Goal: Task Accomplishment & Management: Manage account settings

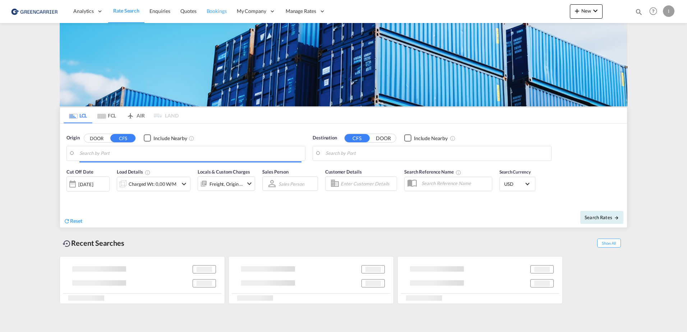
type input "[GEOGRAPHIC_DATA], [GEOGRAPHIC_DATA]"
type input "Callao, PECLL"
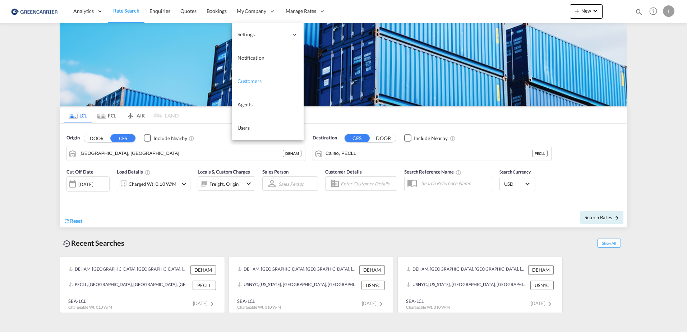
click at [251, 84] on span "Customers" at bounding box center [250, 81] width 24 height 6
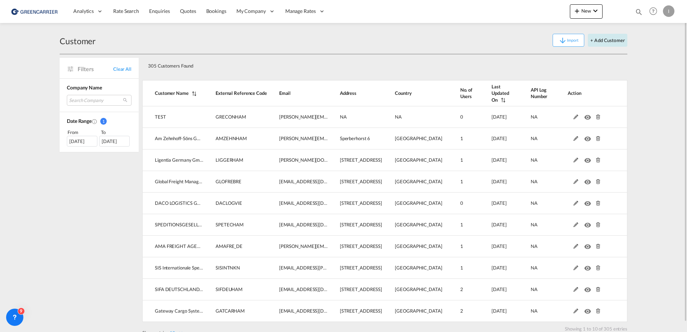
click at [624, 39] on button "+ Add Customer" at bounding box center [608, 40] width 40 height 13
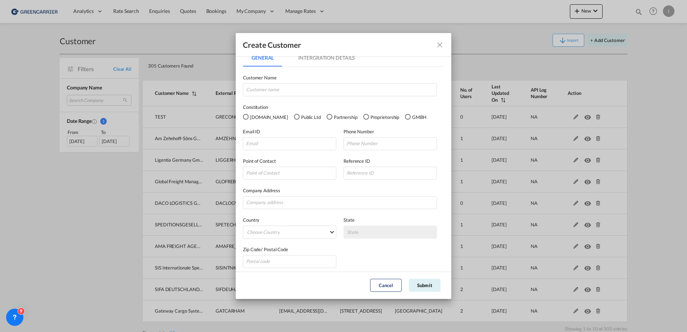
scroll to position [10, 0]
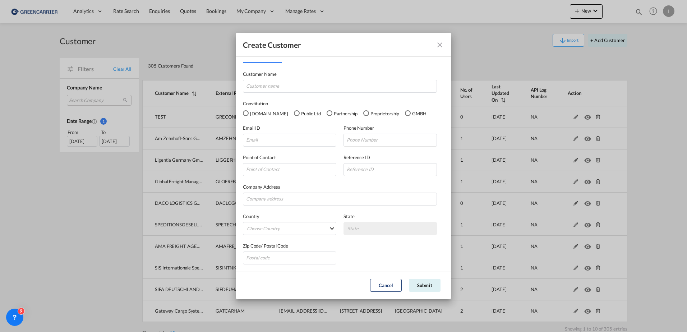
click at [441, 44] on md-icon "icon-close fg-AAA8AD" at bounding box center [440, 45] width 9 height 9
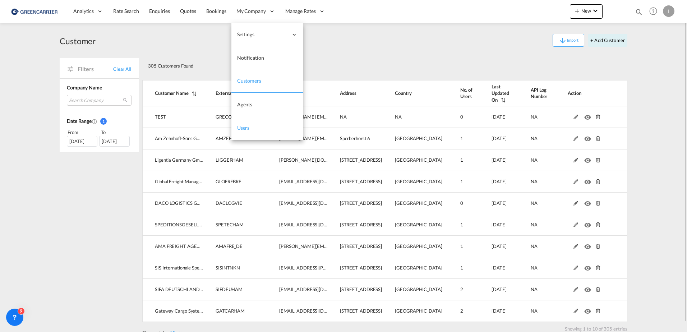
click at [243, 129] on span "Users" at bounding box center [243, 128] width 13 height 6
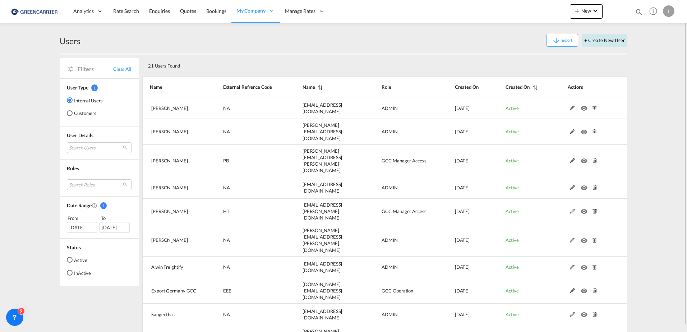
click at [621, 41] on button "+ Create New User" at bounding box center [605, 40] width 46 height 13
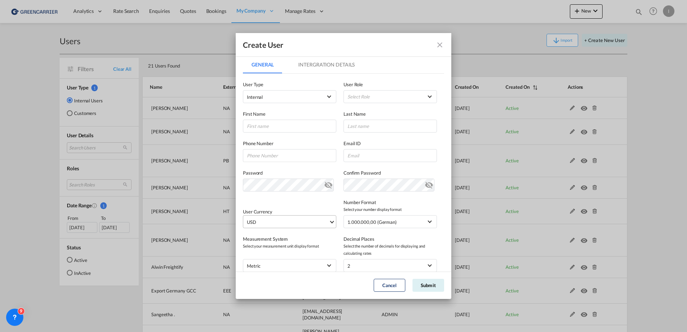
click at [282, 223] on span "USD" at bounding box center [288, 222] width 82 height 7
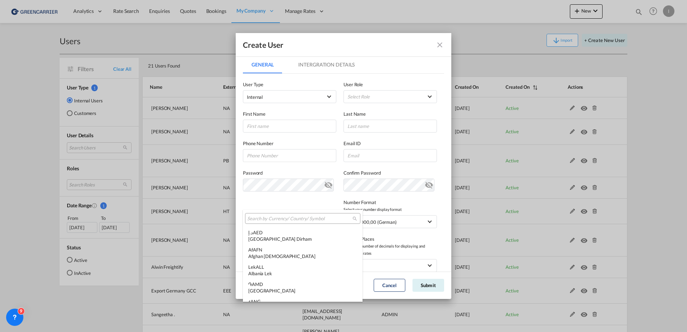
scroll to position [2482, 0]
click at [286, 214] on div at bounding box center [302, 218] width 115 height 11
click at [285, 220] on input "search" at bounding box center [299, 219] width 105 height 6
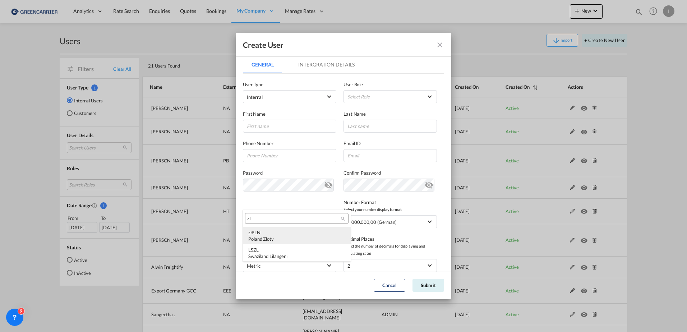
type input "zl"
click at [259, 233] on div "zł PLN Poland Zloty" at bounding box center [296, 235] width 97 height 13
click at [440, 44] on md-icon "icon-close fg-AAA8AD" at bounding box center [440, 45] width 9 height 9
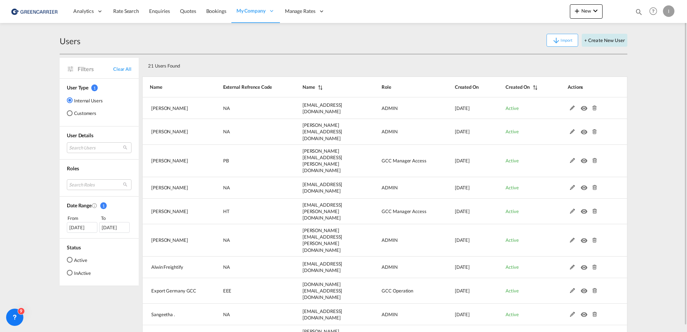
click at [617, 41] on button "+ Create New User" at bounding box center [605, 40] width 46 height 13
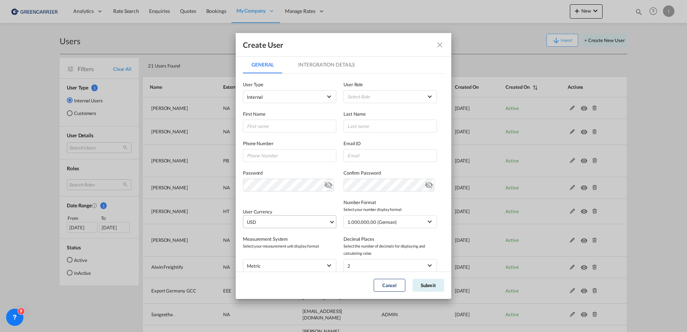
click at [273, 223] on span "USD" at bounding box center [288, 222] width 82 height 7
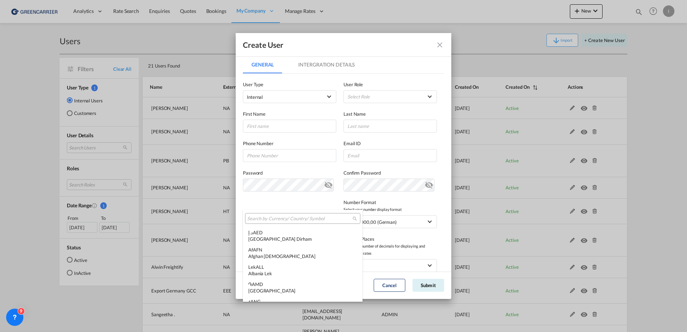
scroll to position [2482, 0]
click at [273, 216] on input "search" at bounding box center [299, 219] width 105 height 6
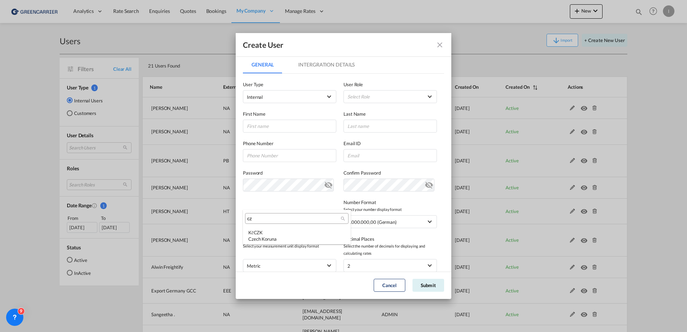
scroll to position [0, 0]
type input "cz"
click at [293, 237] on div "Czech Koruna" at bounding box center [296, 239] width 97 height 6
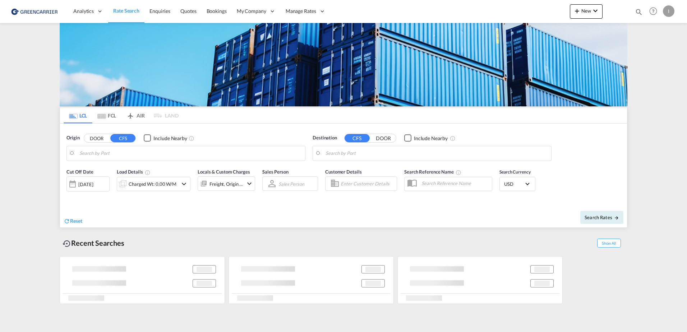
type input "[GEOGRAPHIC_DATA], [GEOGRAPHIC_DATA]"
type input "Callao, PECLL"
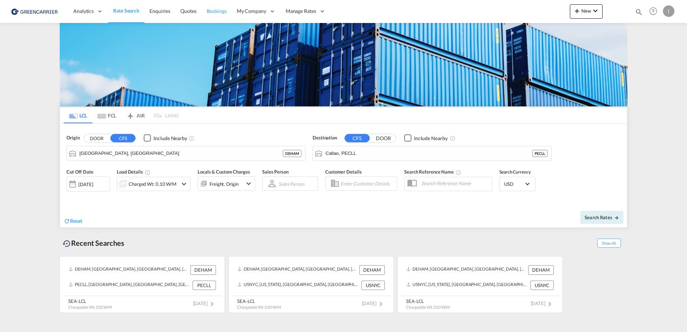
drag, startPoint x: 214, startPoint y: 11, endPoint x: 216, endPoint y: 15, distance: 3.9
click at [214, 11] on span "Bookings" at bounding box center [217, 11] width 20 height 6
